Goal: Task Accomplishment & Management: Complete application form

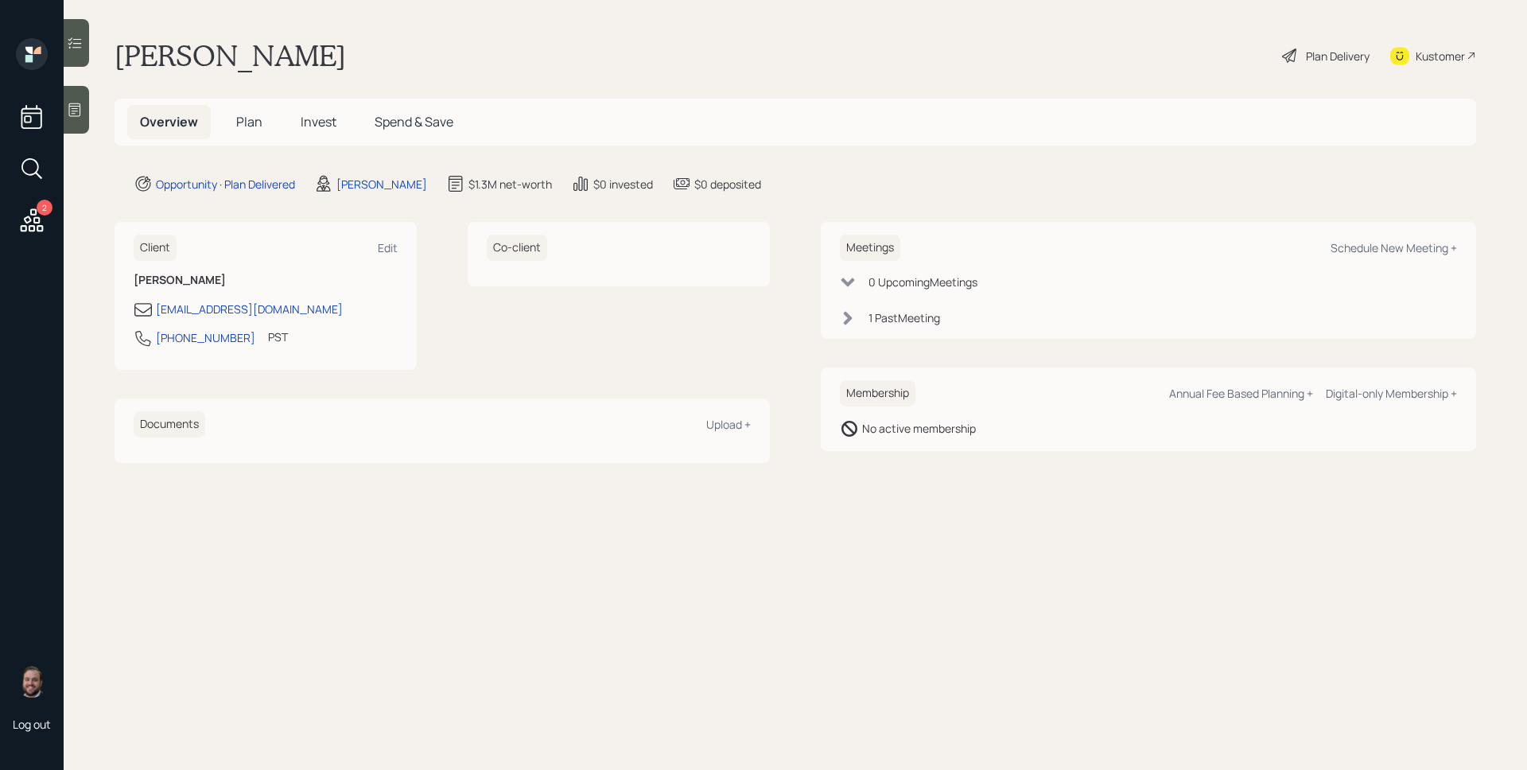
click at [893, 323] on div "1 Past Meeting" at bounding box center [905, 317] width 72 height 17
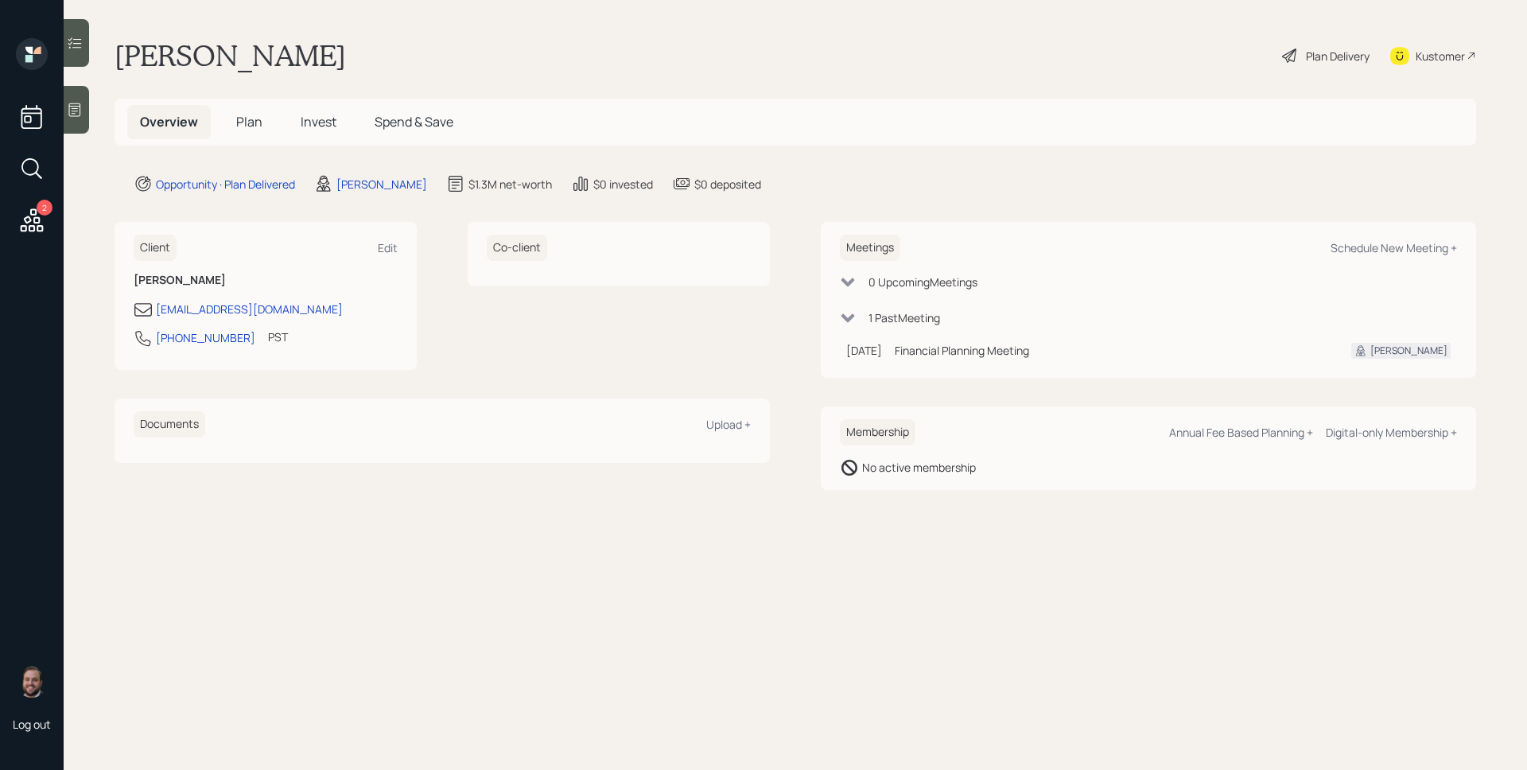
click at [318, 114] on span "Invest" at bounding box center [319, 121] width 36 height 17
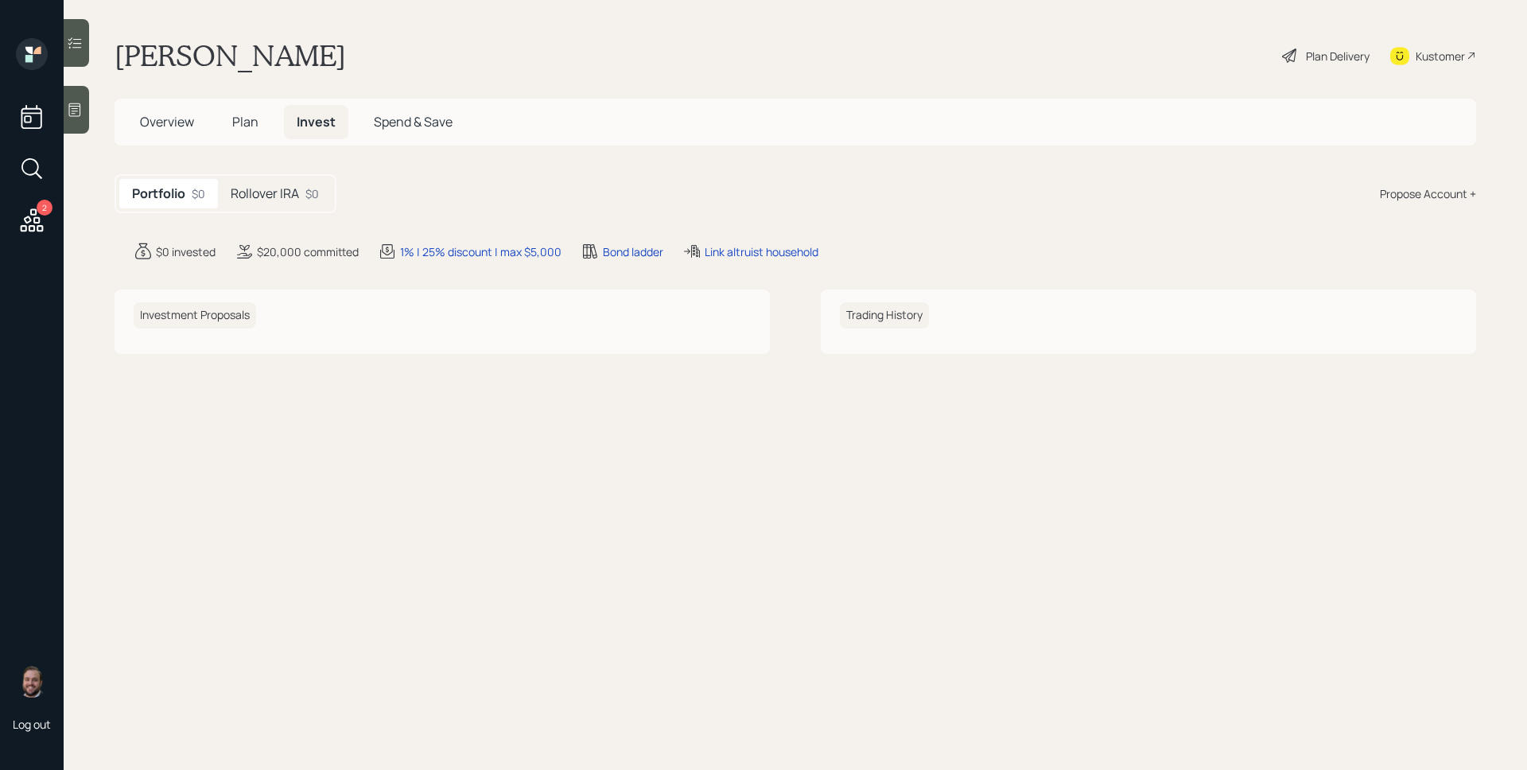
click at [297, 189] on h5 "Rollover IRA" at bounding box center [265, 193] width 68 height 15
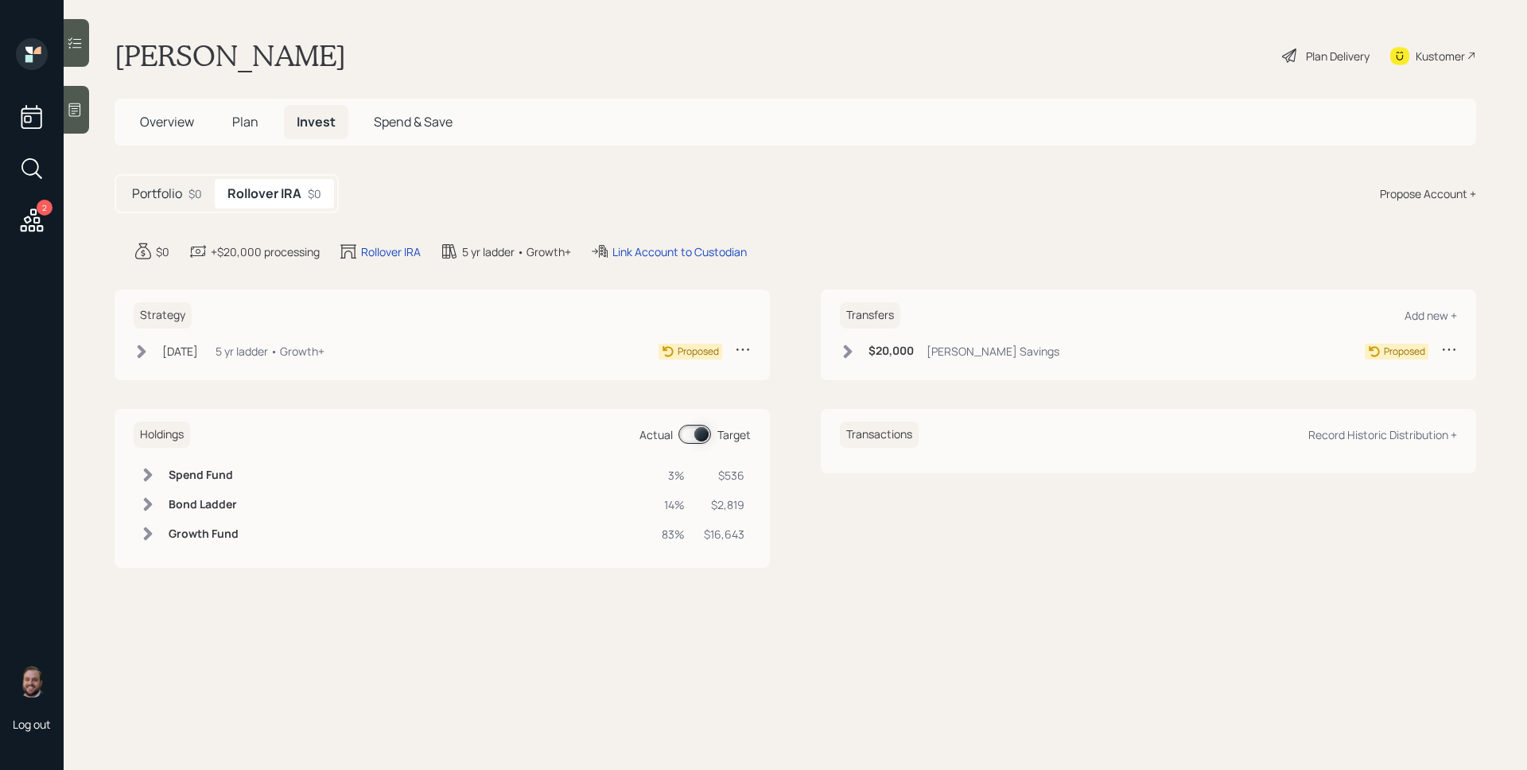
click at [235, 120] on span "Plan" at bounding box center [245, 121] width 26 height 17
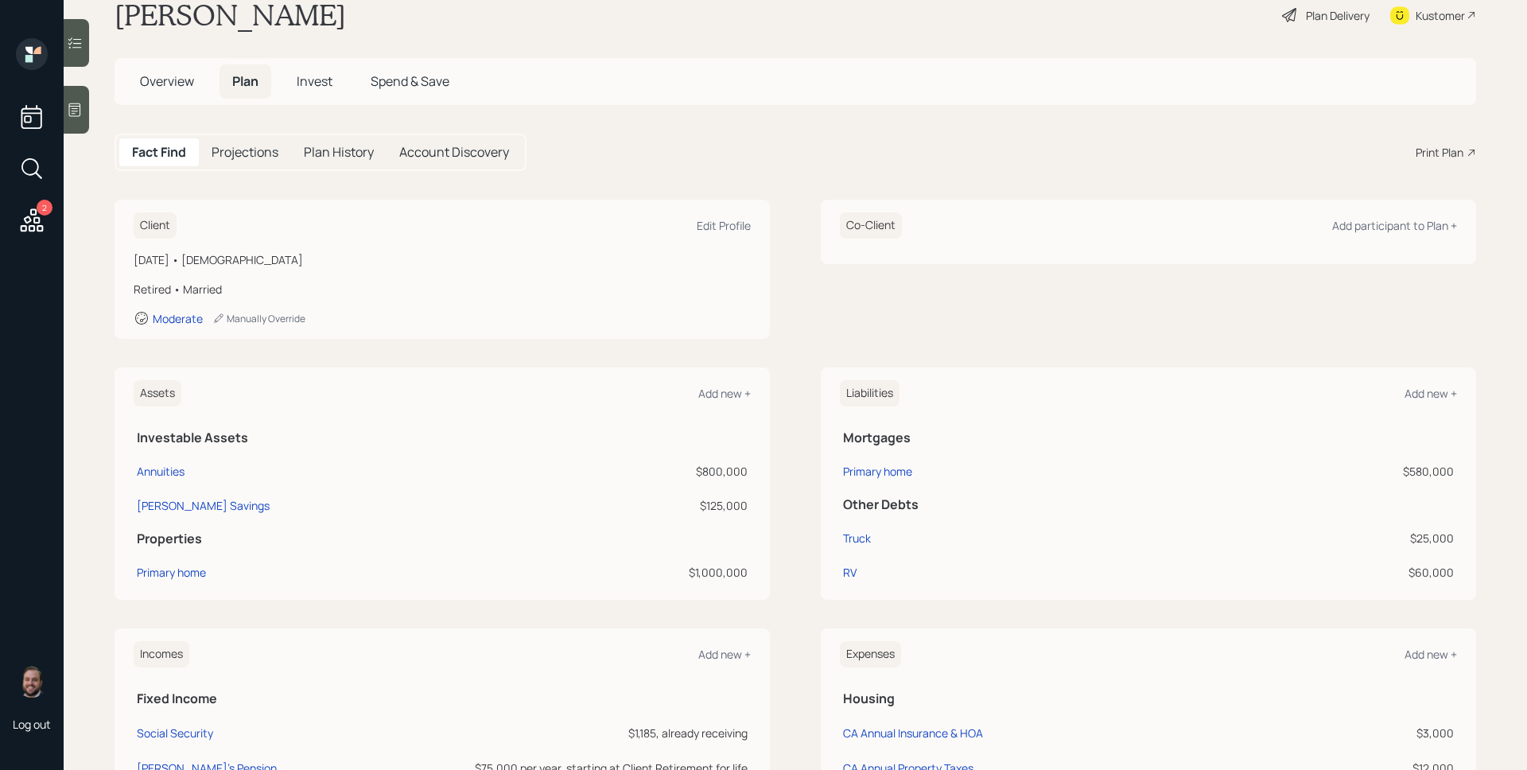
scroll to position [42, 0]
click at [325, 76] on span "Invest" at bounding box center [315, 79] width 36 height 17
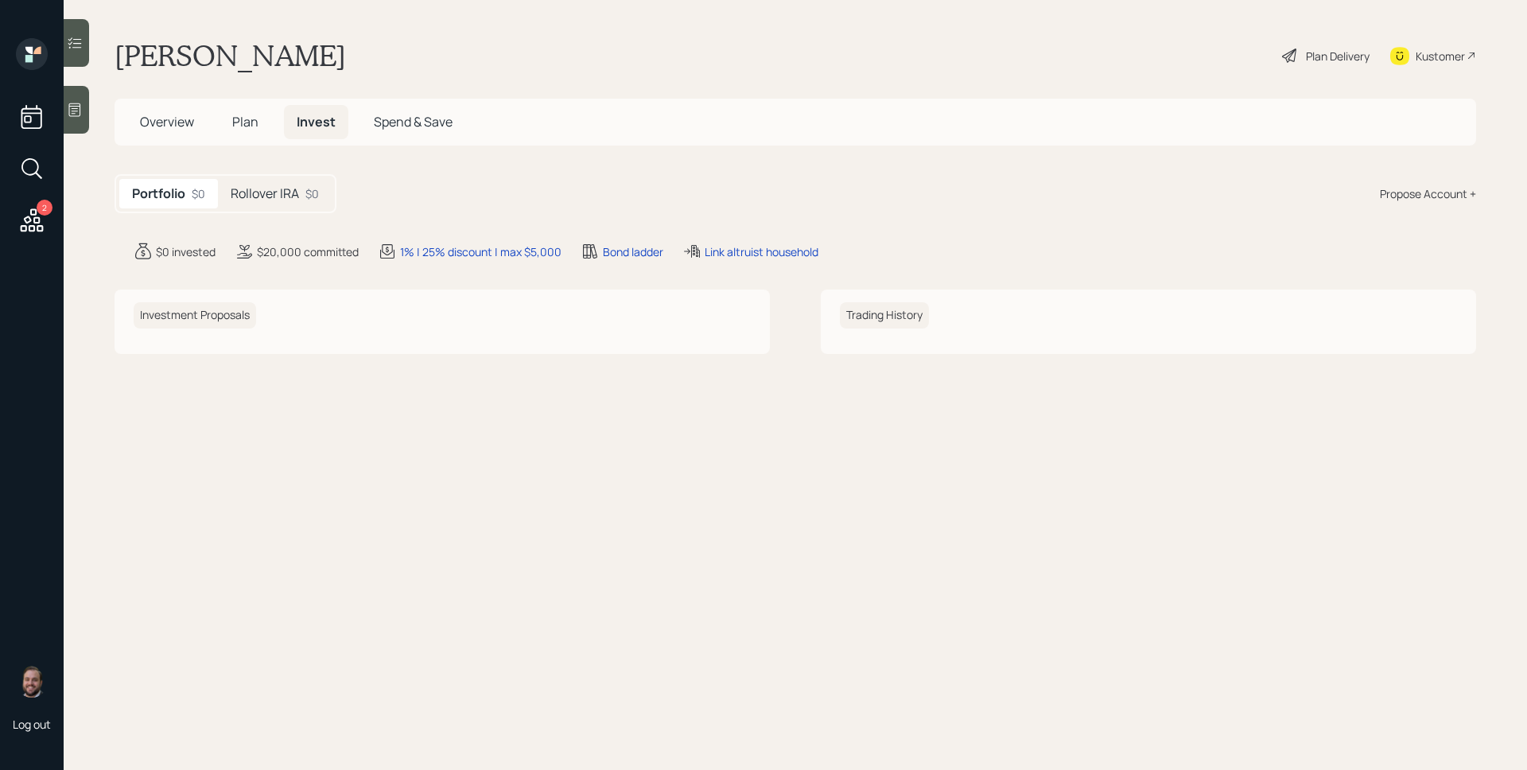
click at [292, 179] on div "Rollover IRA $0" at bounding box center [275, 193] width 114 height 29
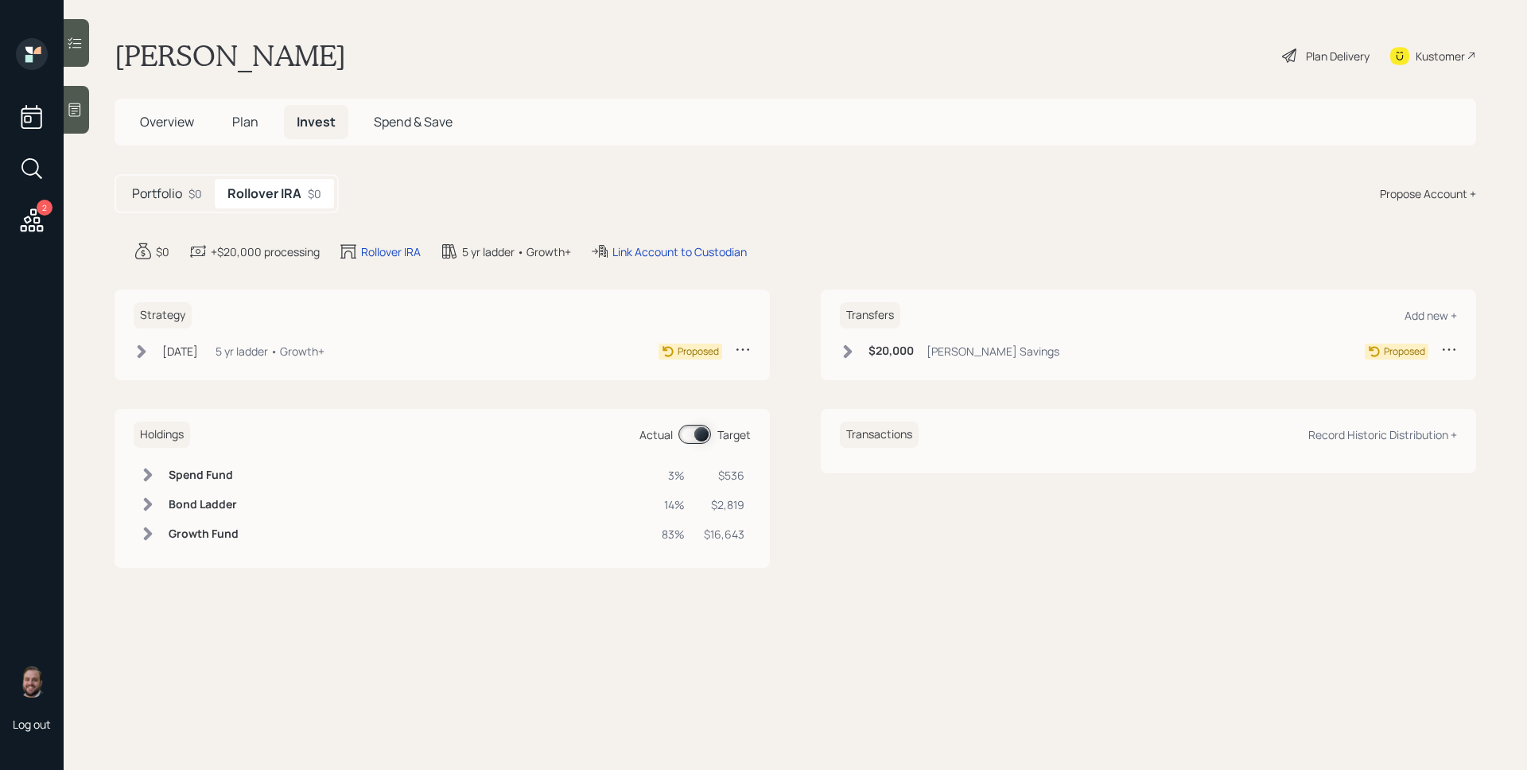
click at [247, 122] on span "Plan" at bounding box center [245, 121] width 26 height 17
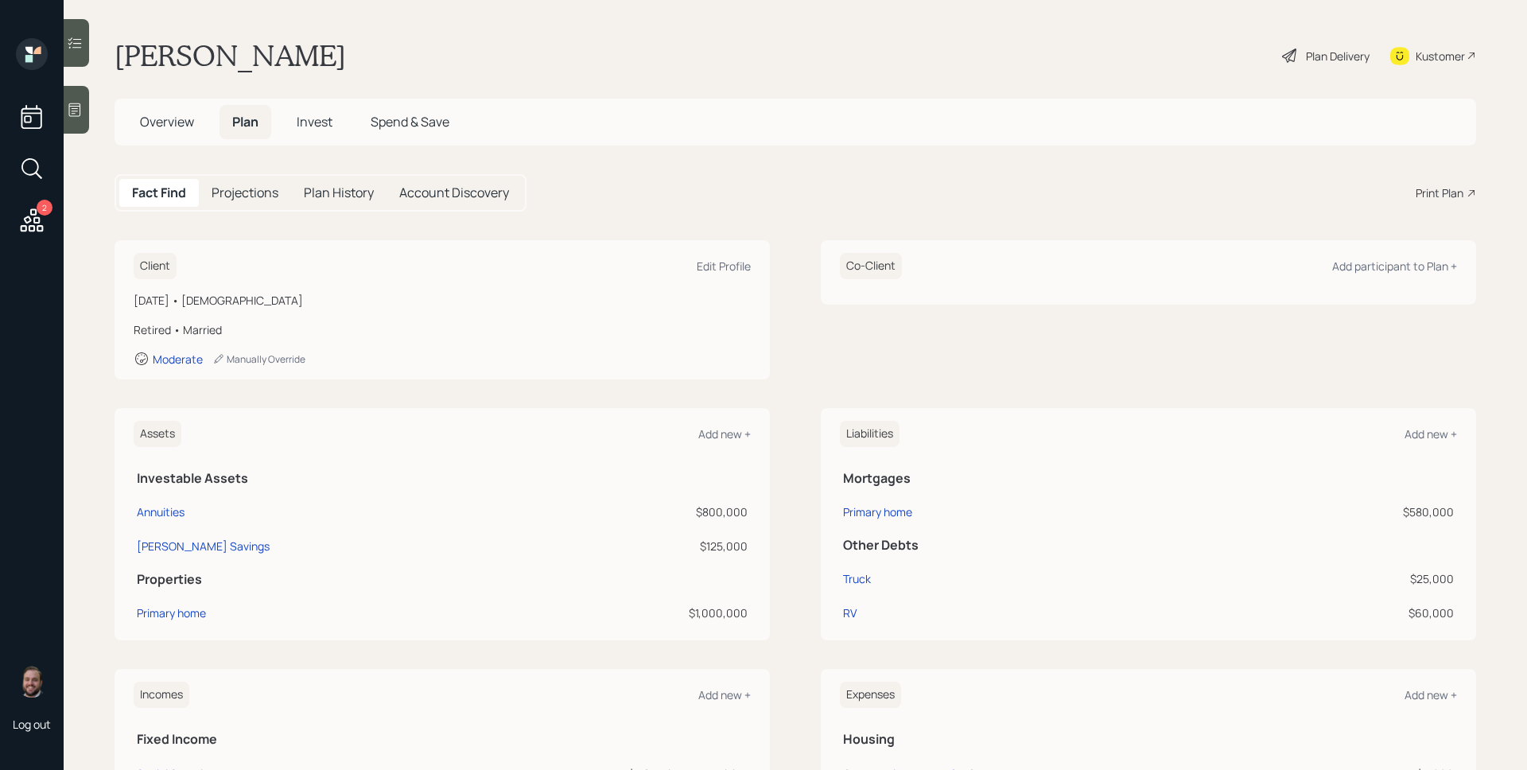
click at [1306, 56] on div "Plan Delivery" at bounding box center [1338, 56] width 64 height 17
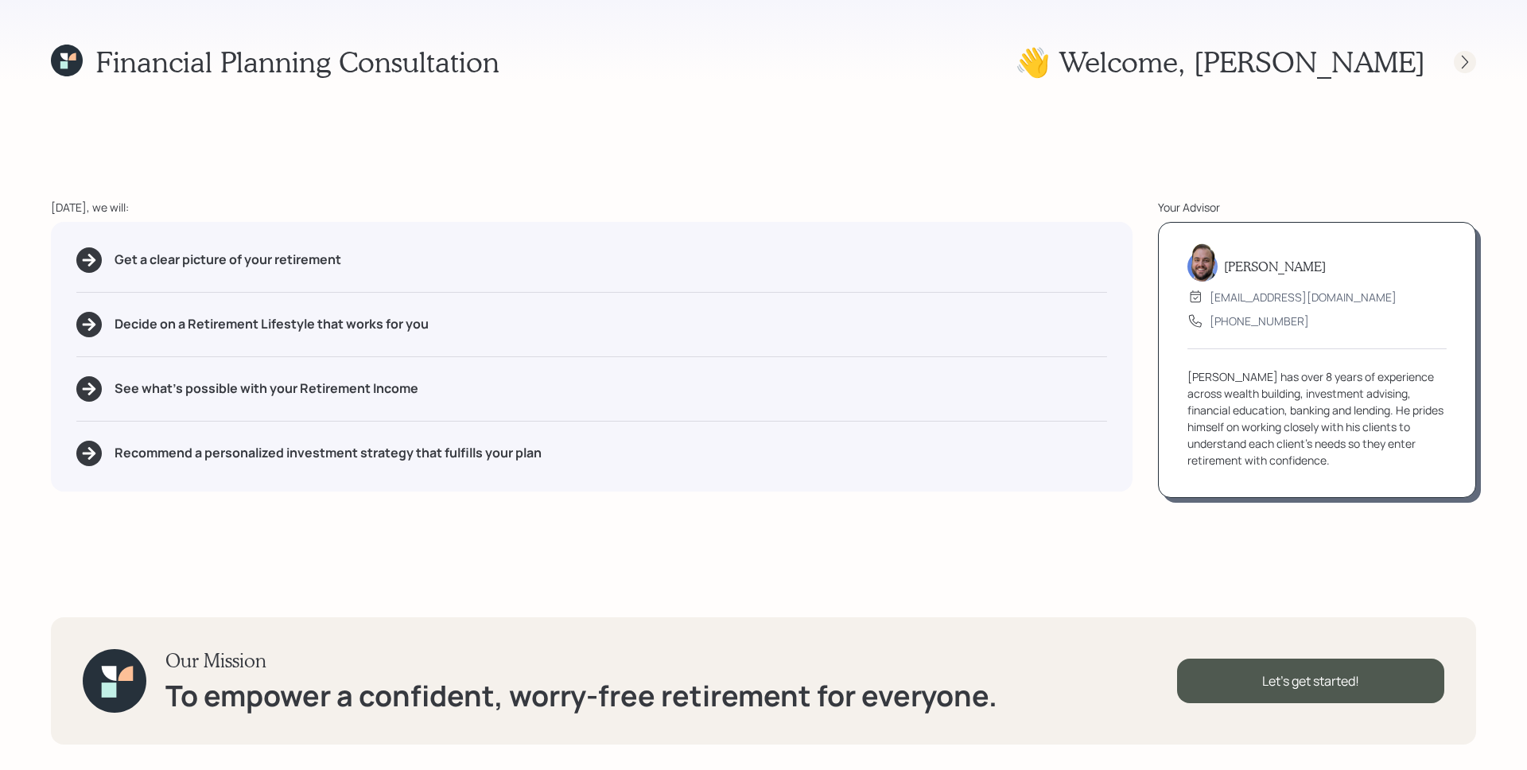
click at [1459, 57] on icon at bounding box center [1465, 62] width 16 height 16
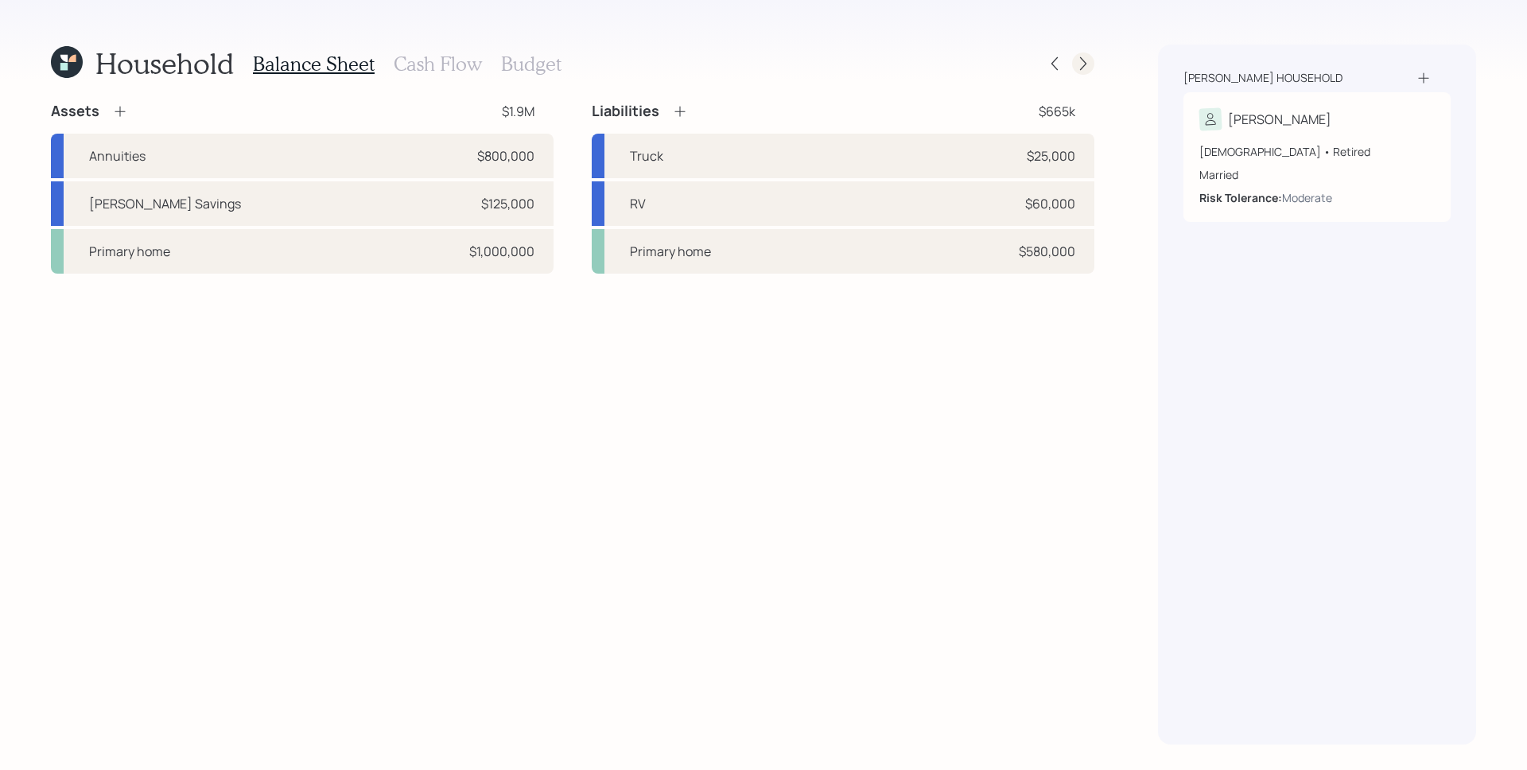
click at [1086, 62] on icon at bounding box center [1083, 64] width 16 height 16
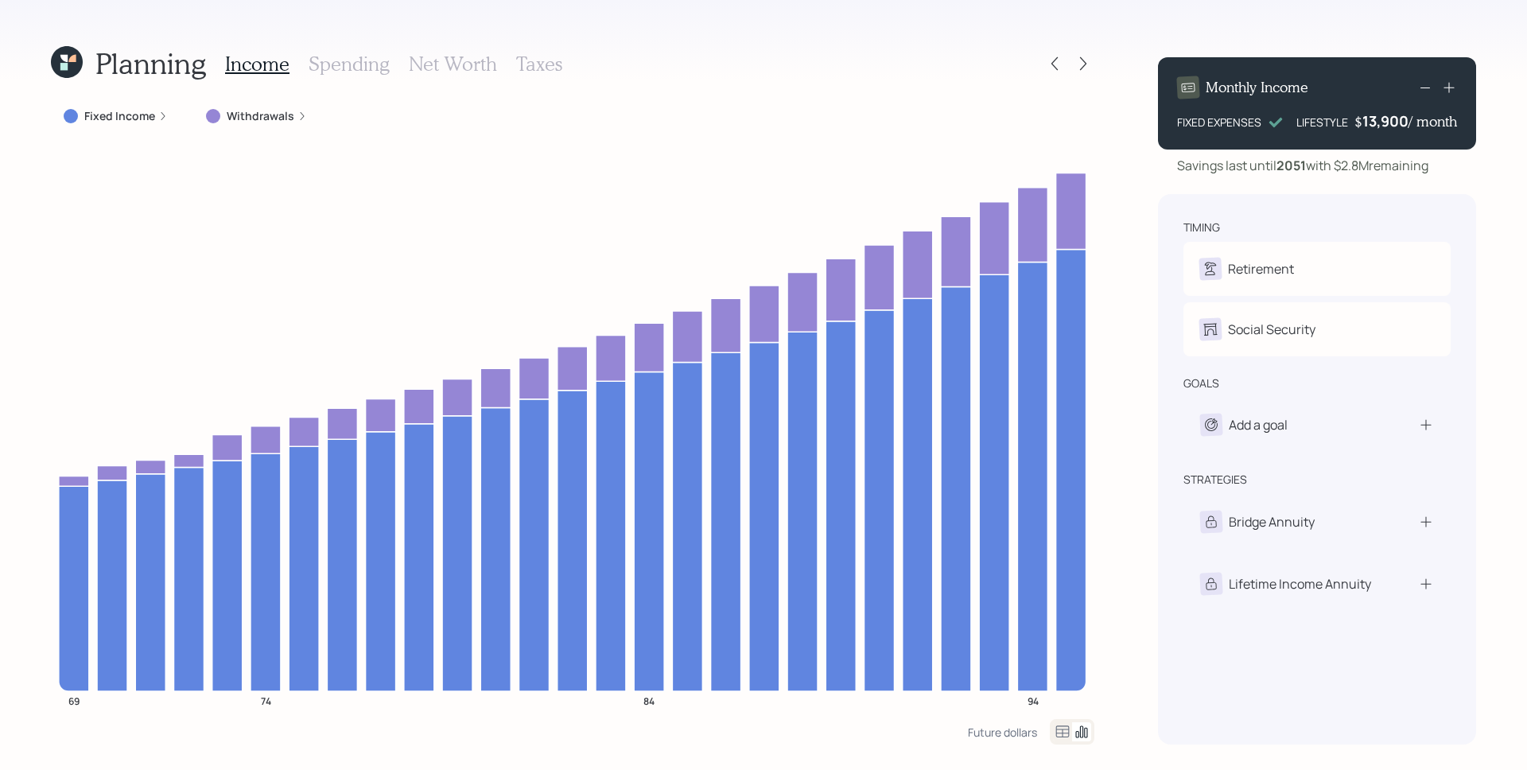
click at [266, 107] on div "Withdrawals" at bounding box center [256, 116] width 126 height 29
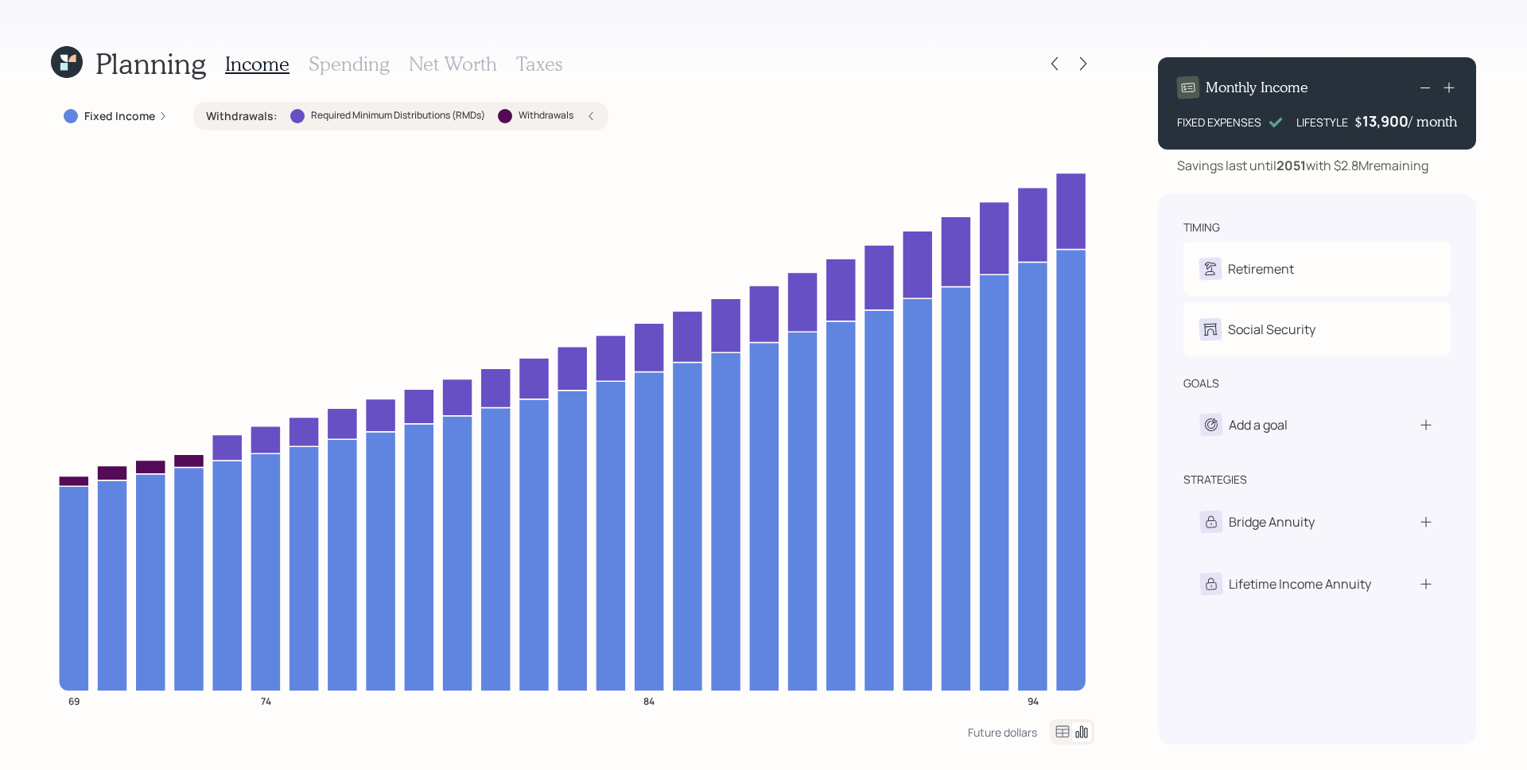
click at [589, 115] on icon at bounding box center [591, 116] width 10 height 10
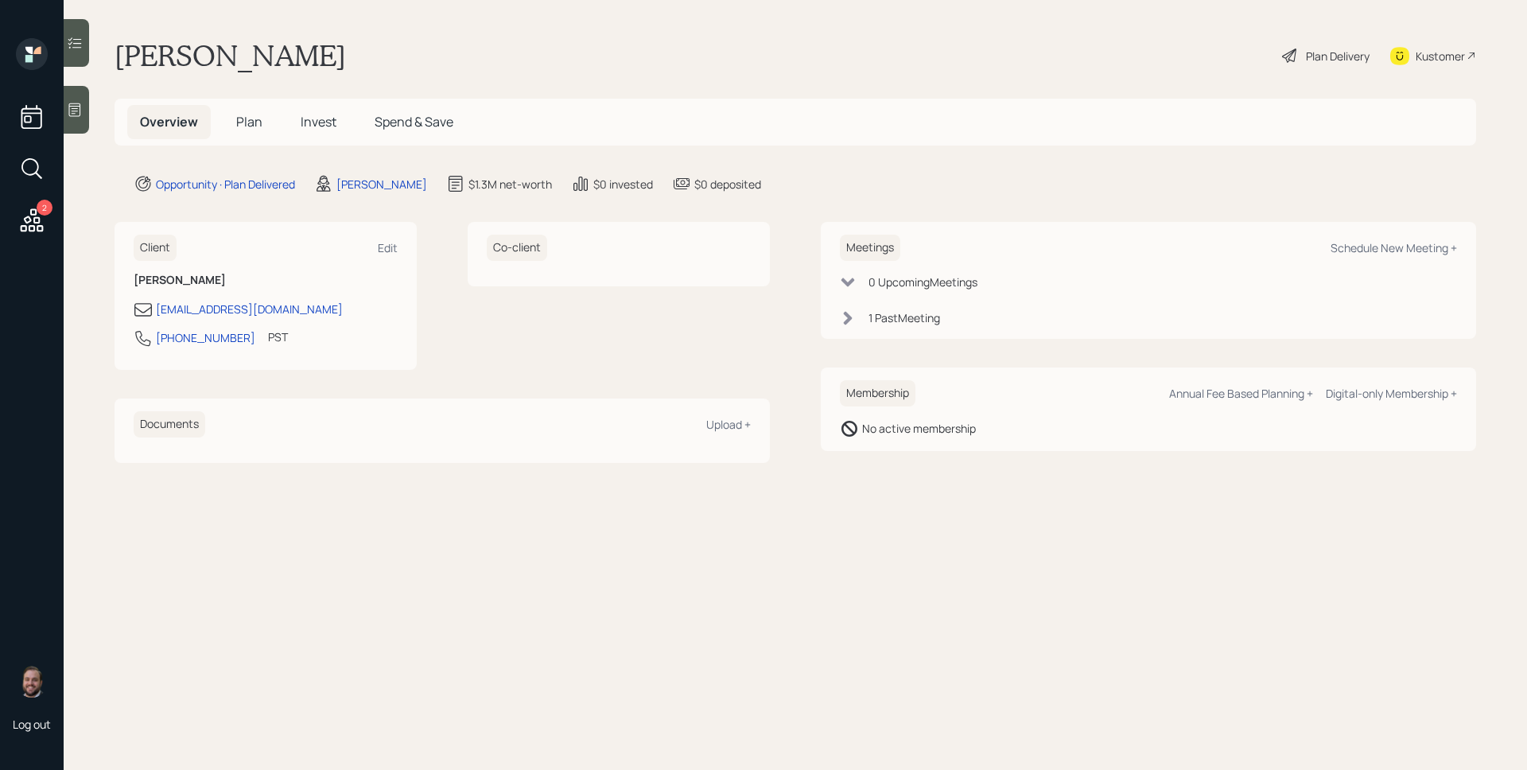
click at [249, 115] on span "Plan" at bounding box center [249, 121] width 26 height 17
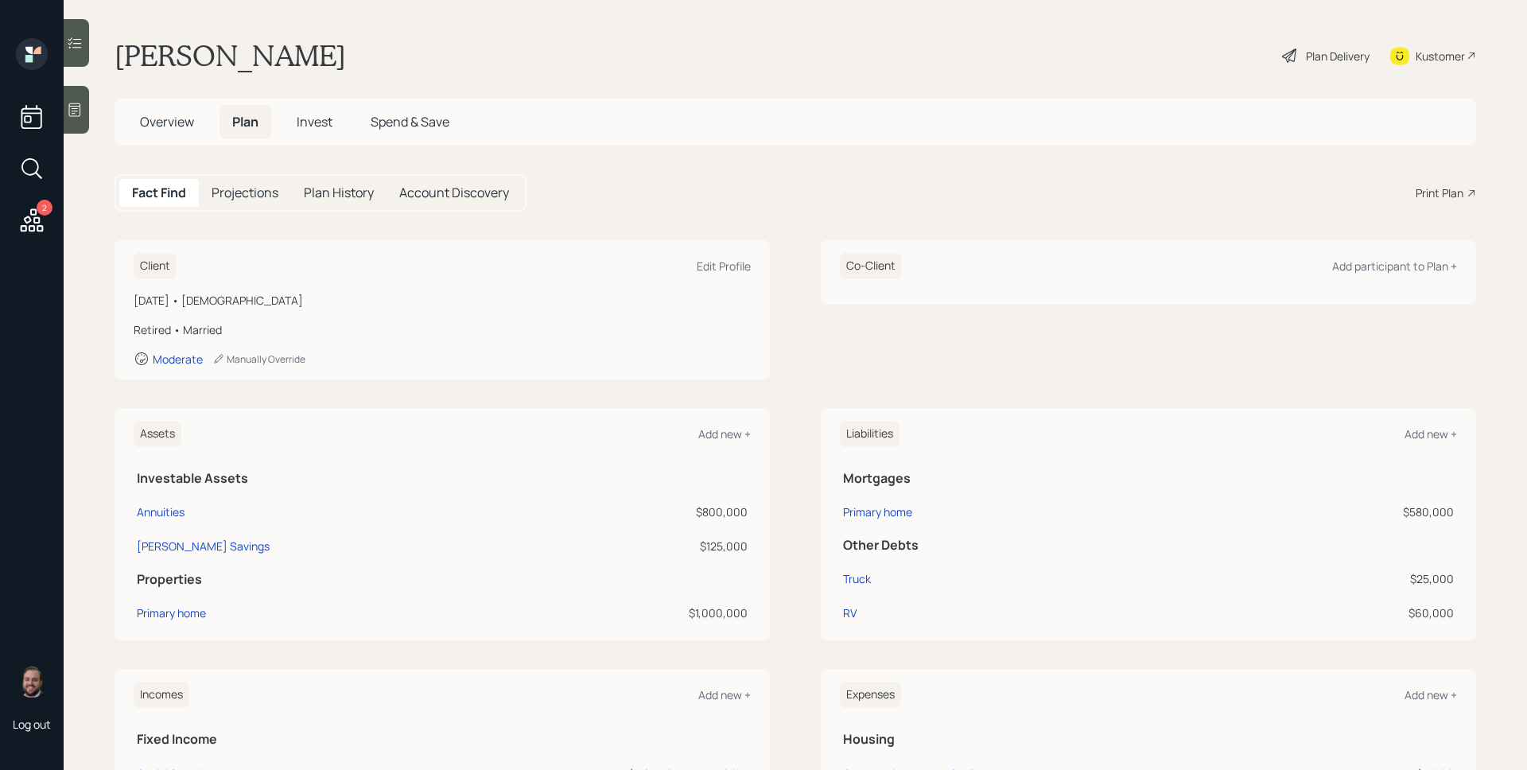
click at [1437, 194] on div "Print Plan" at bounding box center [1440, 193] width 48 height 17
click at [28, 220] on icon at bounding box center [31, 220] width 29 height 29
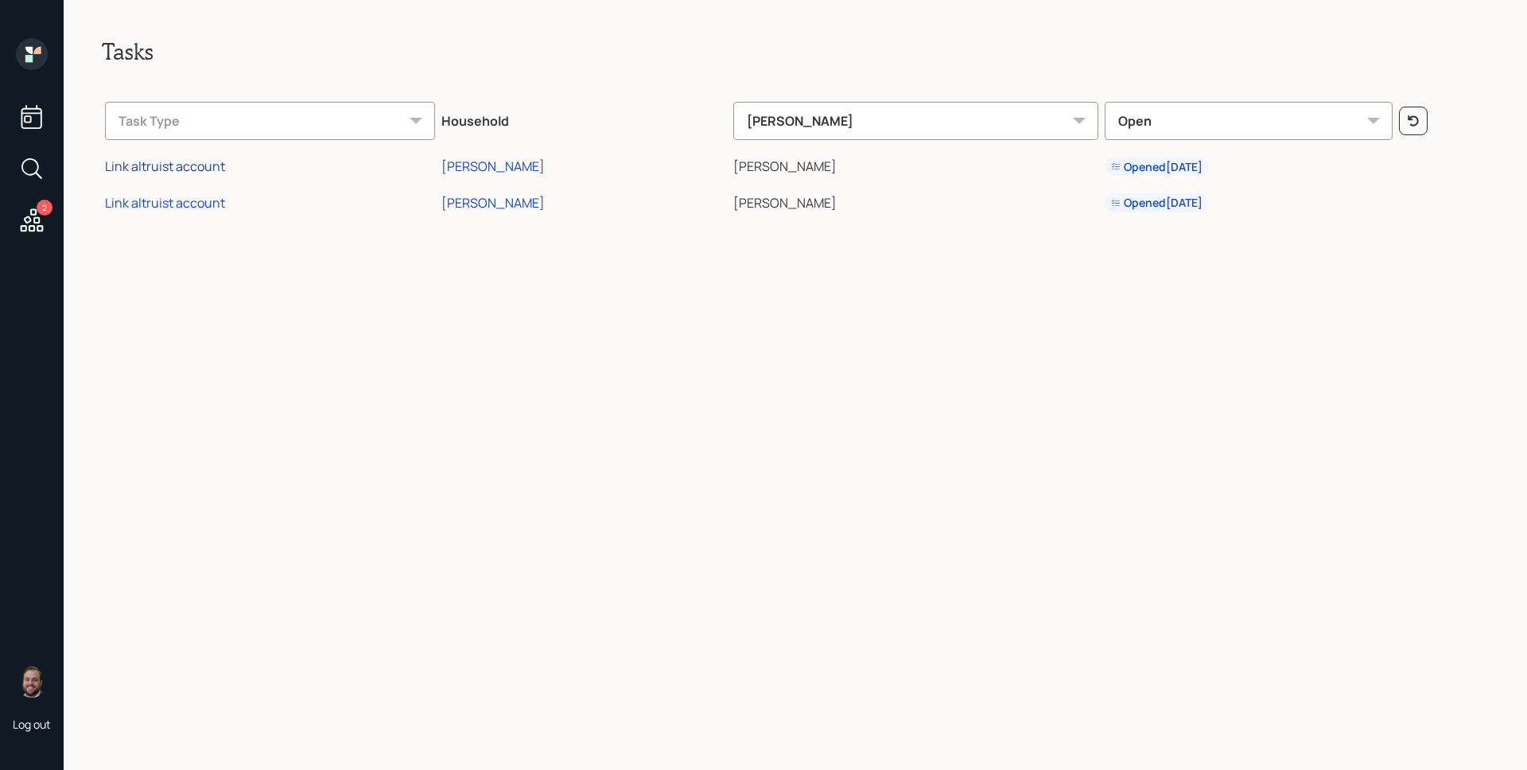
click at [204, 168] on div "Link altruist account" at bounding box center [165, 165] width 120 height 17
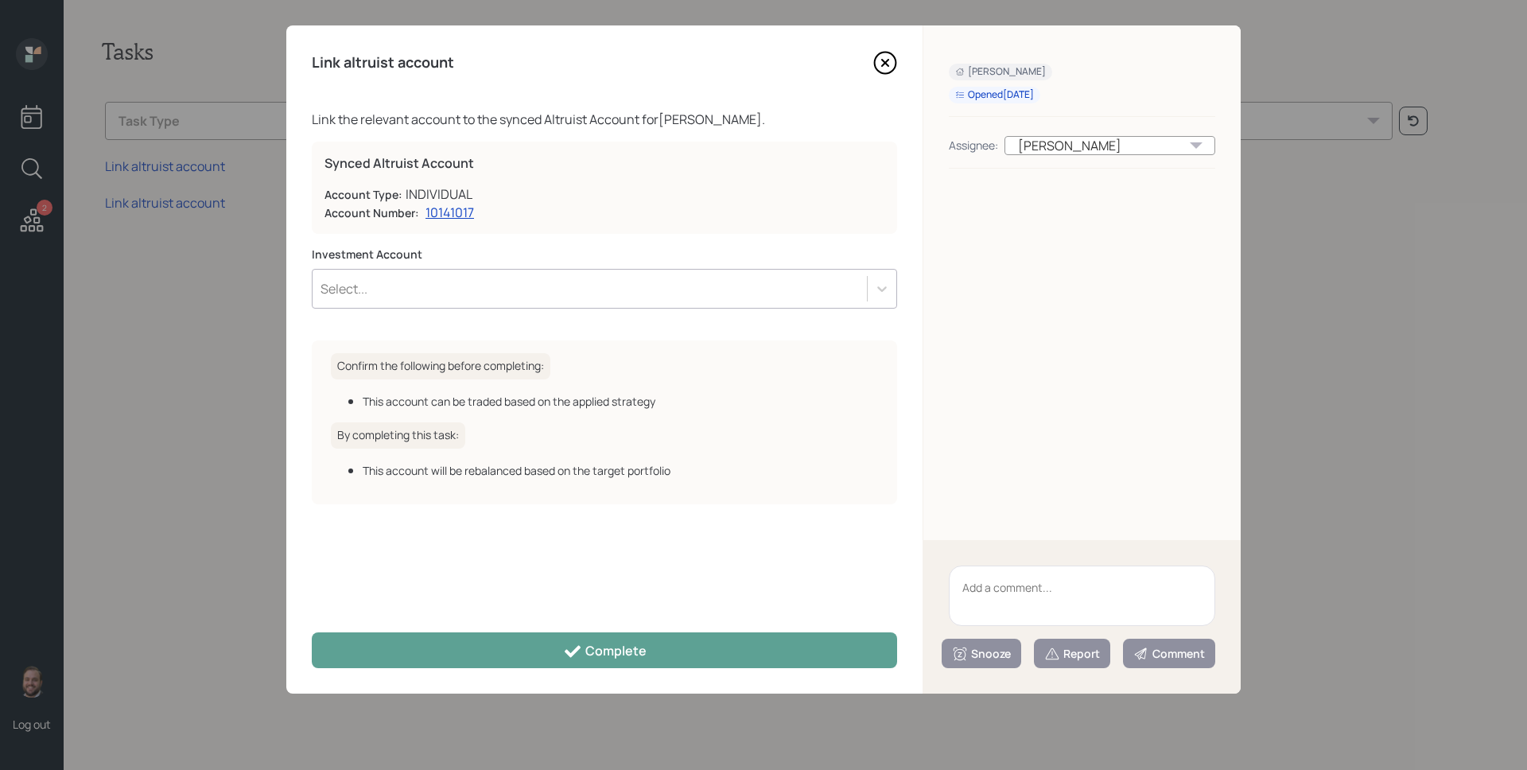
click at [670, 287] on div "Select..." at bounding box center [590, 288] width 554 height 27
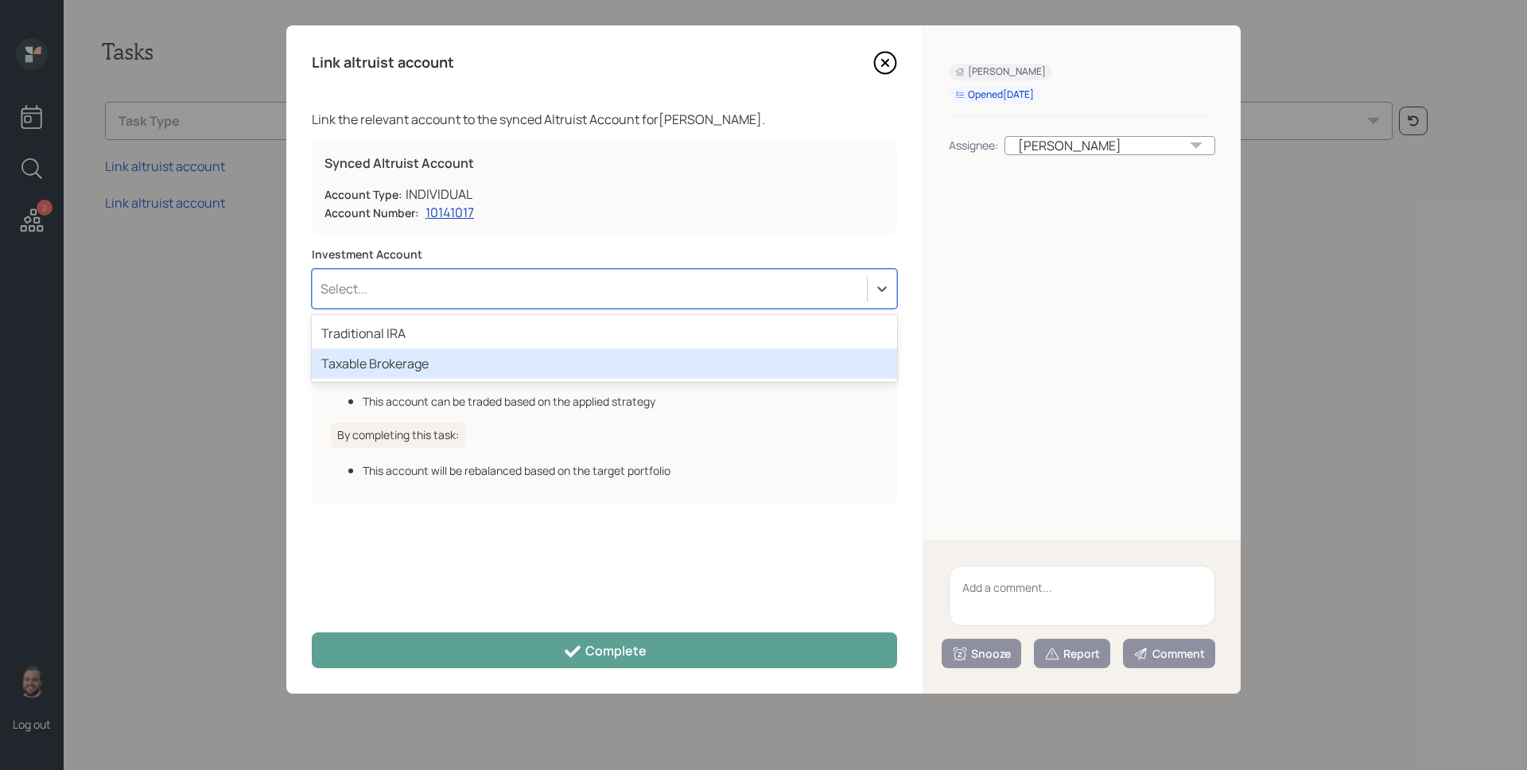
drag, startPoint x: 578, startPoint y: 374, endPoint x: 581, endPoint y: 383, distance: 9.8
click at [577, 375] on div "Taxable Brokerage" at bounding box center [604, 363] width 585 height 30
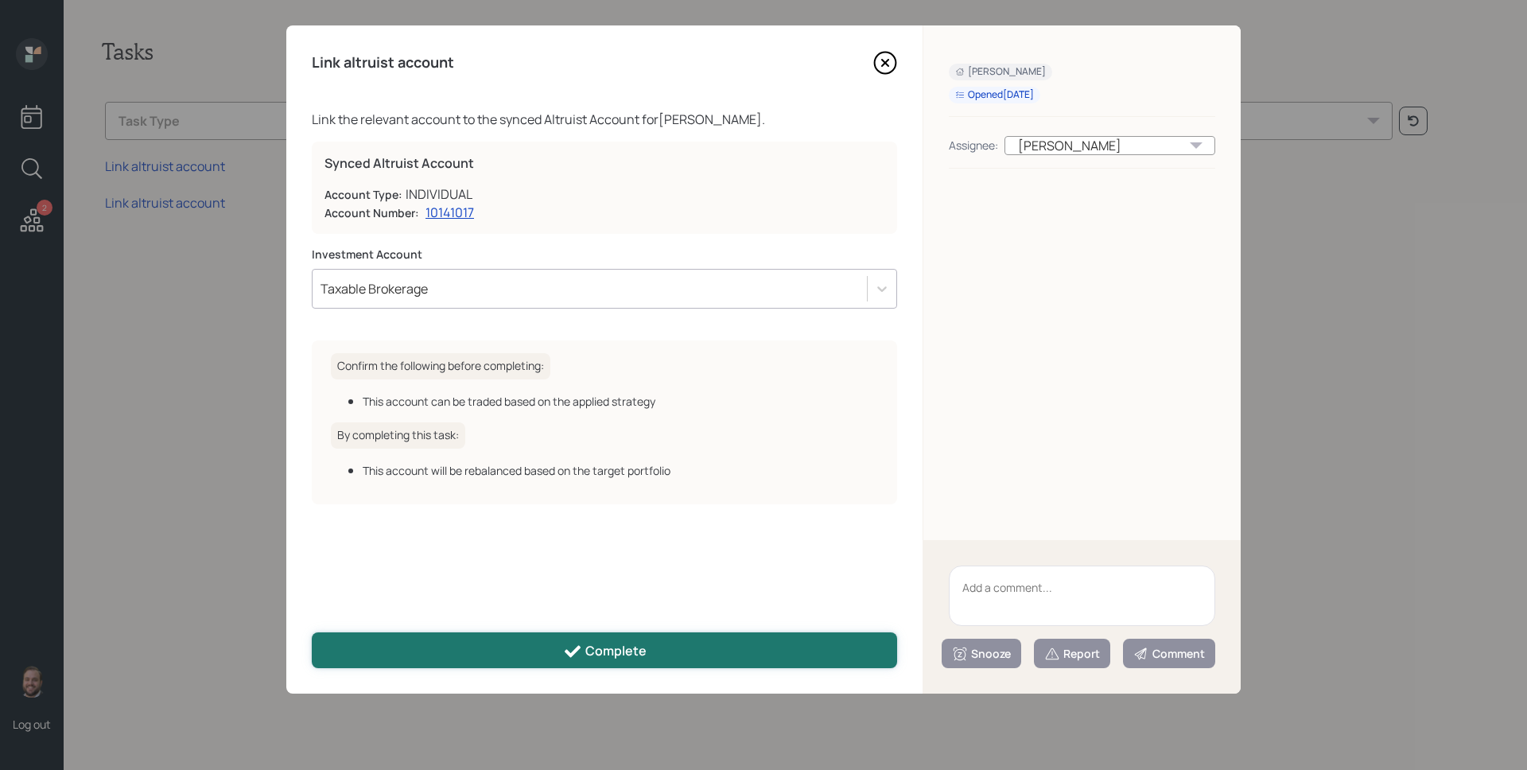
click at [685, 659] on button "Complete" at bounding box center [604, 650] width 585 height 36
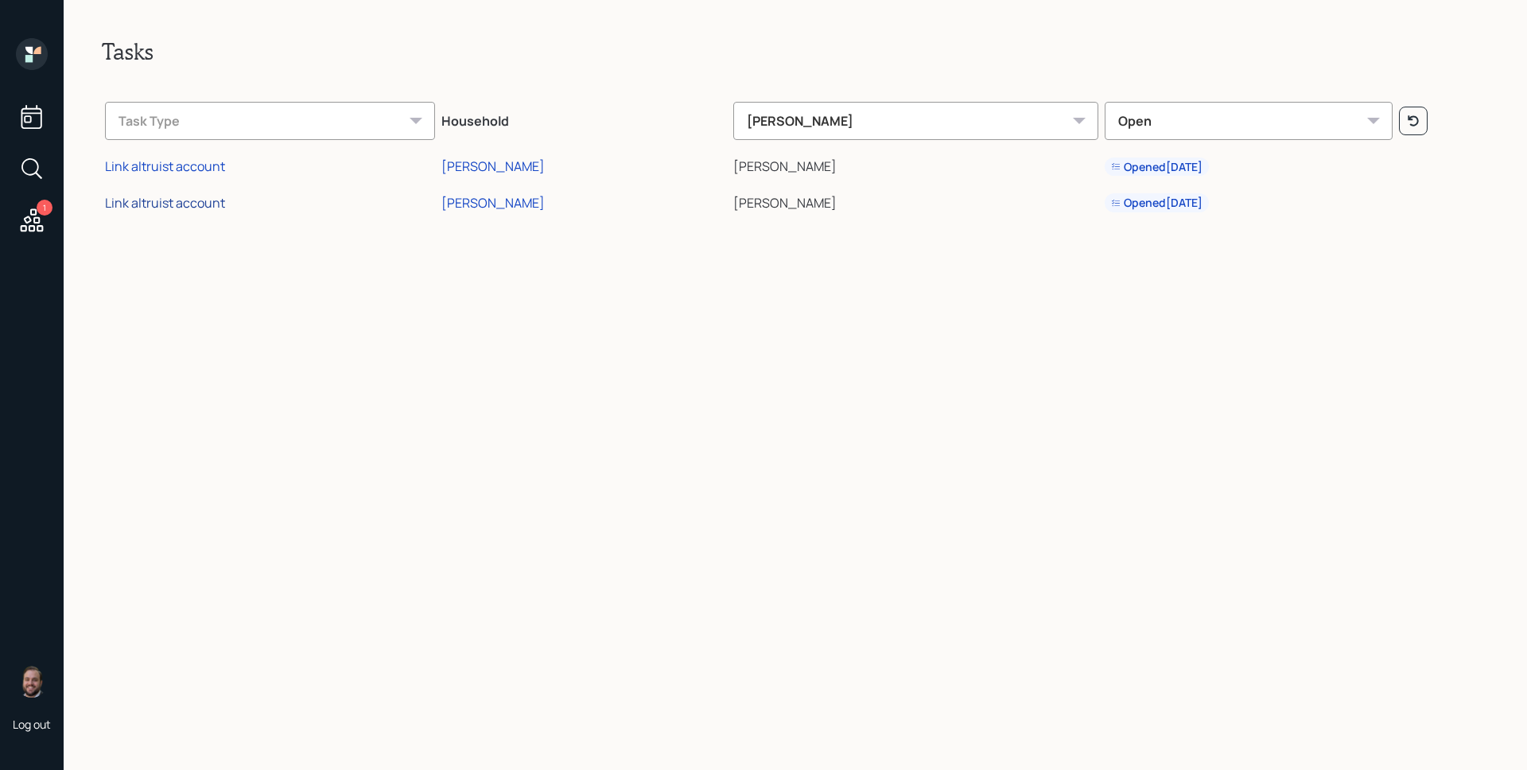
click at [164, 200] on div "Link altruist account" at bounding box center [165, 202] width 120 height 17
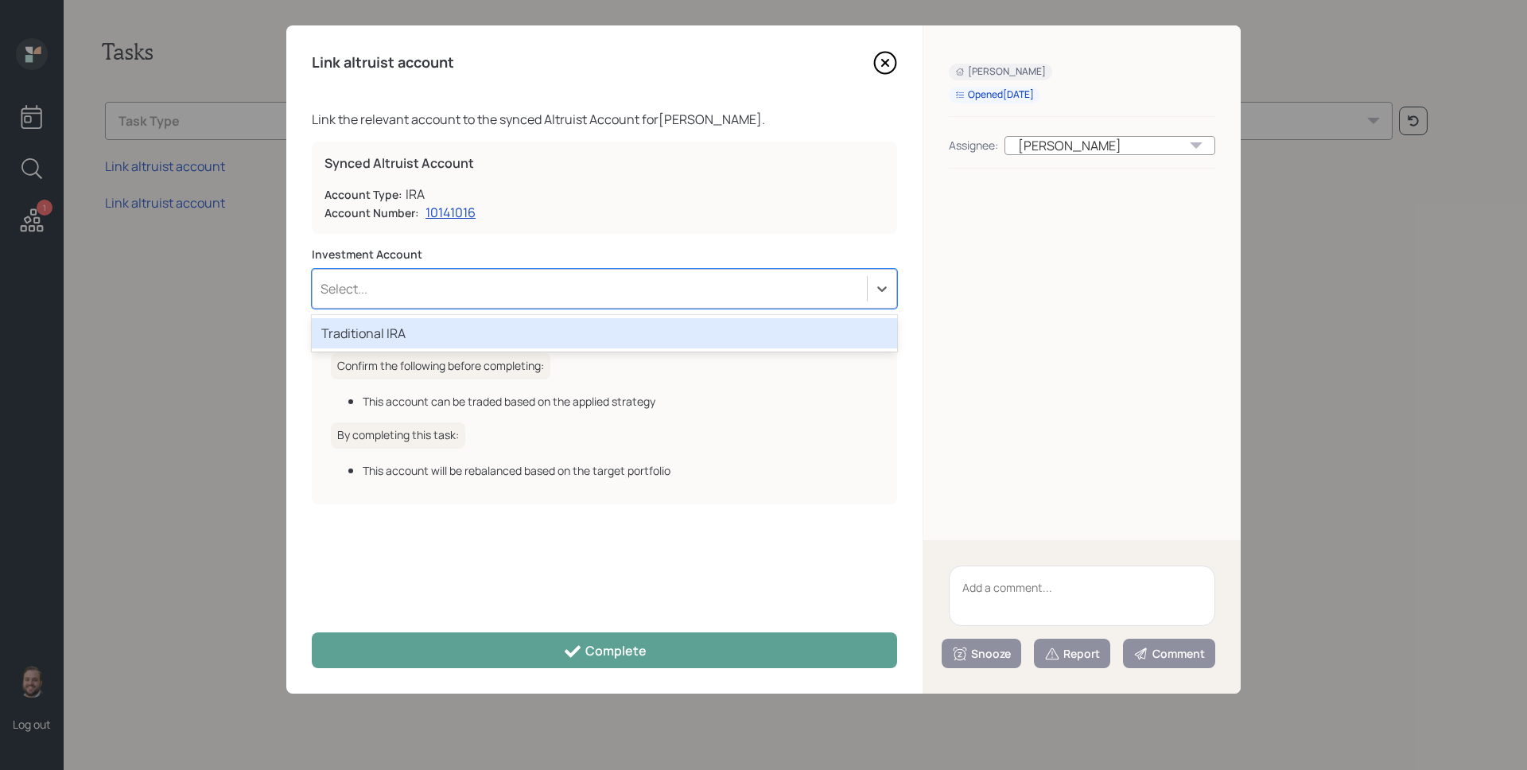
click at [467, 297] on div "Select..." at bounding box center [590, 288] width 554 height 27
click at [460, 336] on div "Traditional IRA" at bounding box center [604, 333] width 585 height 30
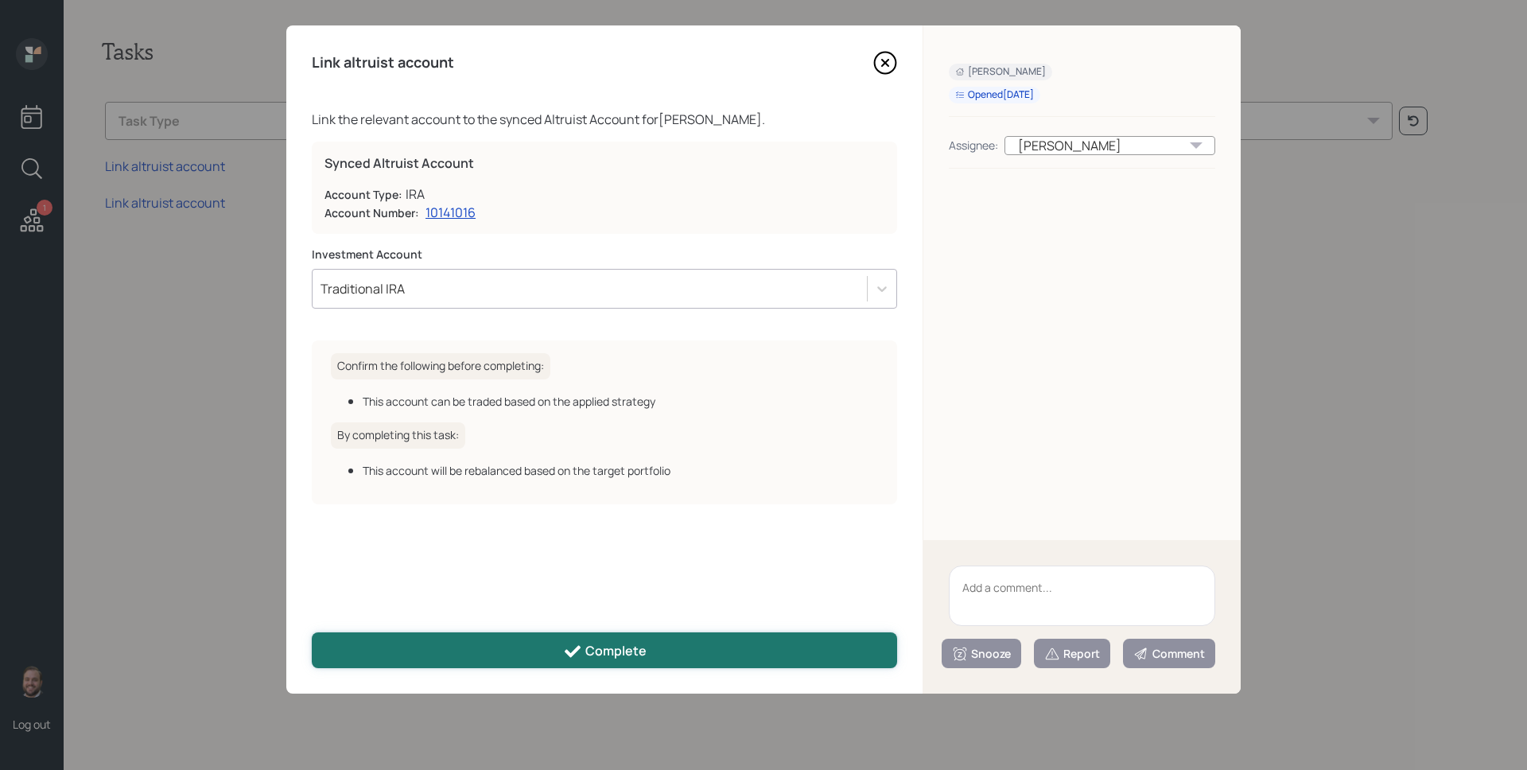
click at [630, 642] on div "Complete" at bounding box center [605, 651] width 84 height 19
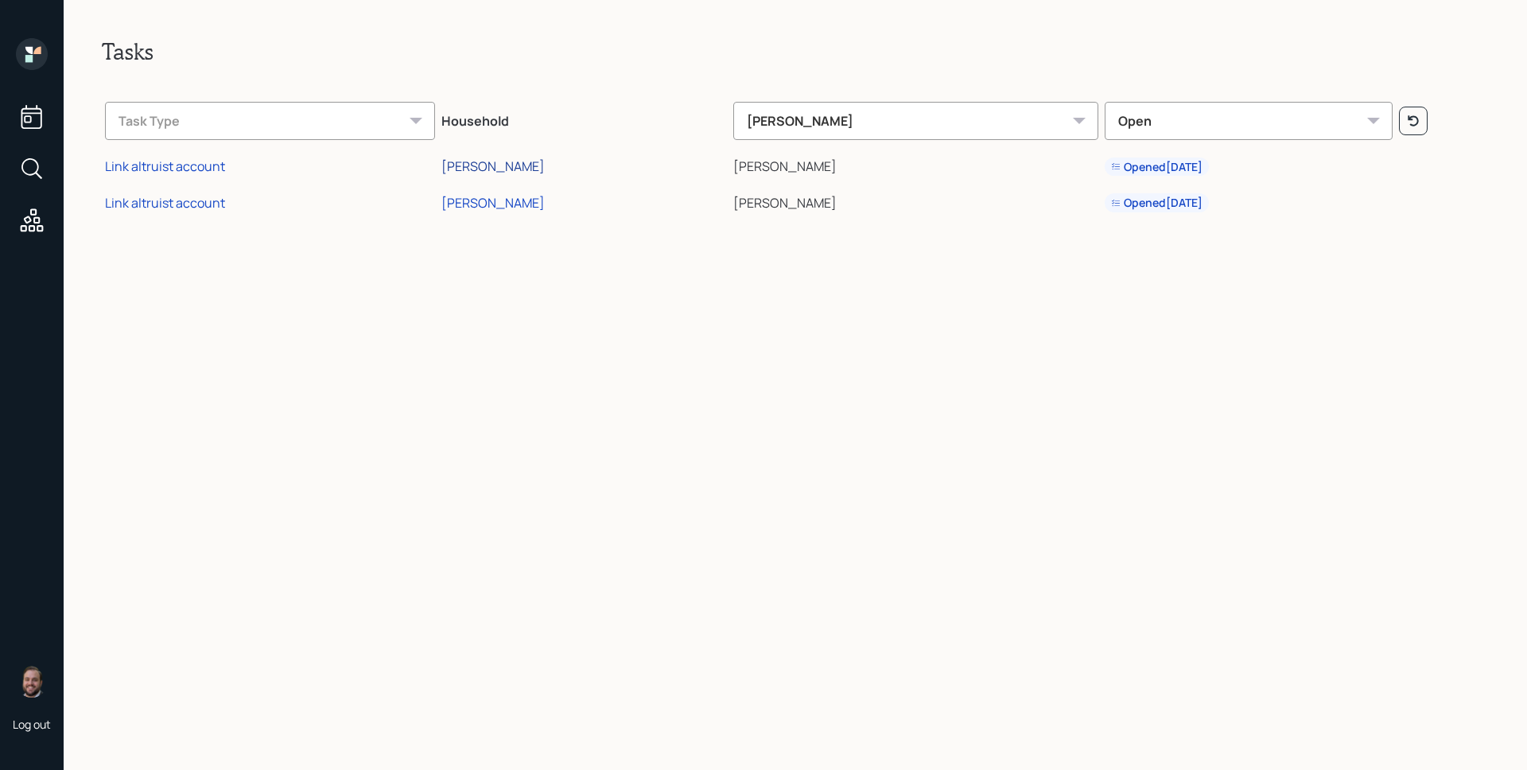
click at [499, 172] on div "[PERSON_NAME]" at bounding box center [492, 165] width 103 height 17
